Goal: Check status: Check status

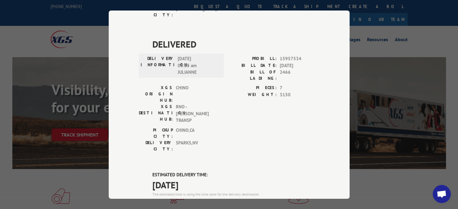
scroll to position [412, 0]
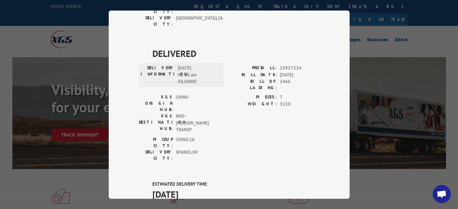
drag, startPoint x: 305, startPoint y: 99, endPoint x: 278, endPoint y: 99, distance: 26.8
copy span "17607150"
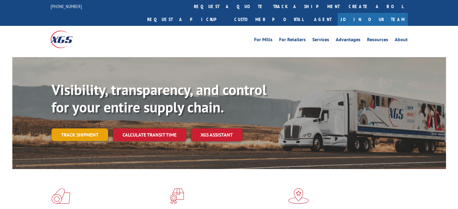
click at [86, 129] on link "Track shipment" at bounding box center [79, 135] width 57 height 13
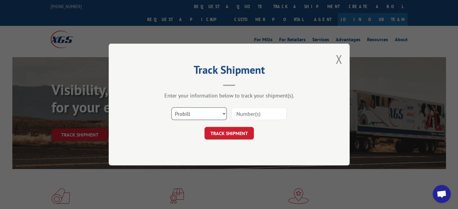
click at [215, 112] on select "Select category... Probill BOL PO" at bounding box center [198, 113] width 55 height 13
select select "bol"
click at [171, 107] on select "Select category... Probill BOL PO" at bounding box center [198, 113] width 55 height 13
click at [243, 116] on input at bounding box center [258, 113] width 55 height 13
type input "2466"
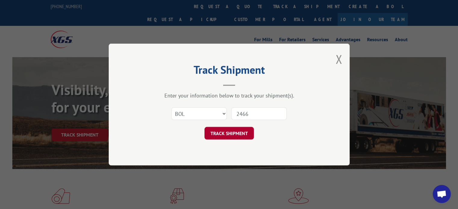
click at [239, 135] on button "TRACK SHIPMENT" at bounding box center [228, 133] width 49 height 13
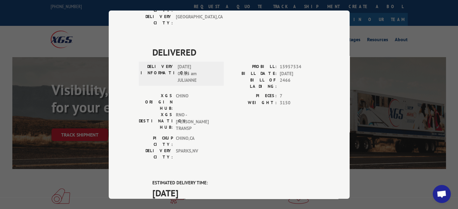
scroll to position [412, 0]
